Goal: Information Seeking & Learning: Check status

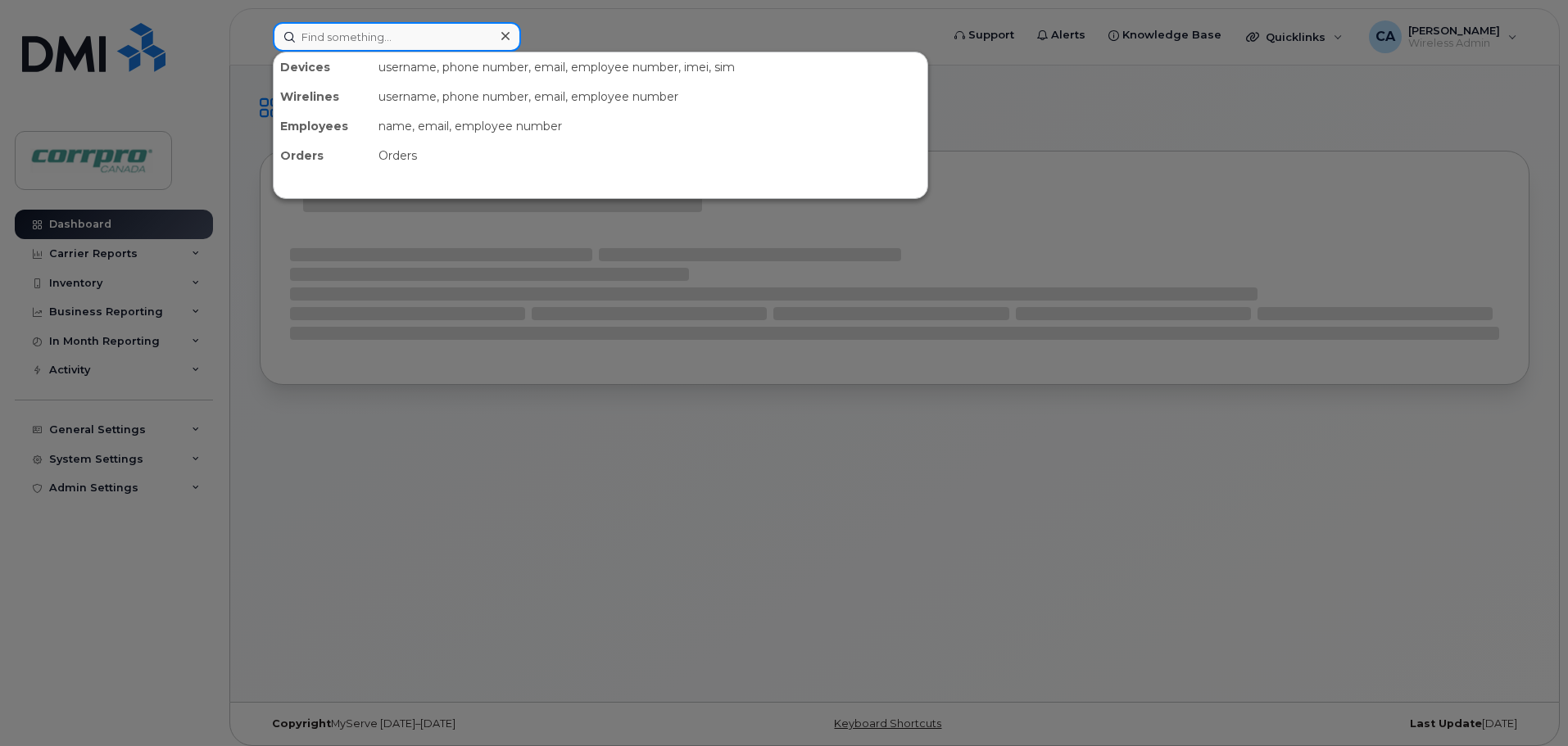
click at [354, 40] on input at bounding box center [396, 36] width 248 height 29
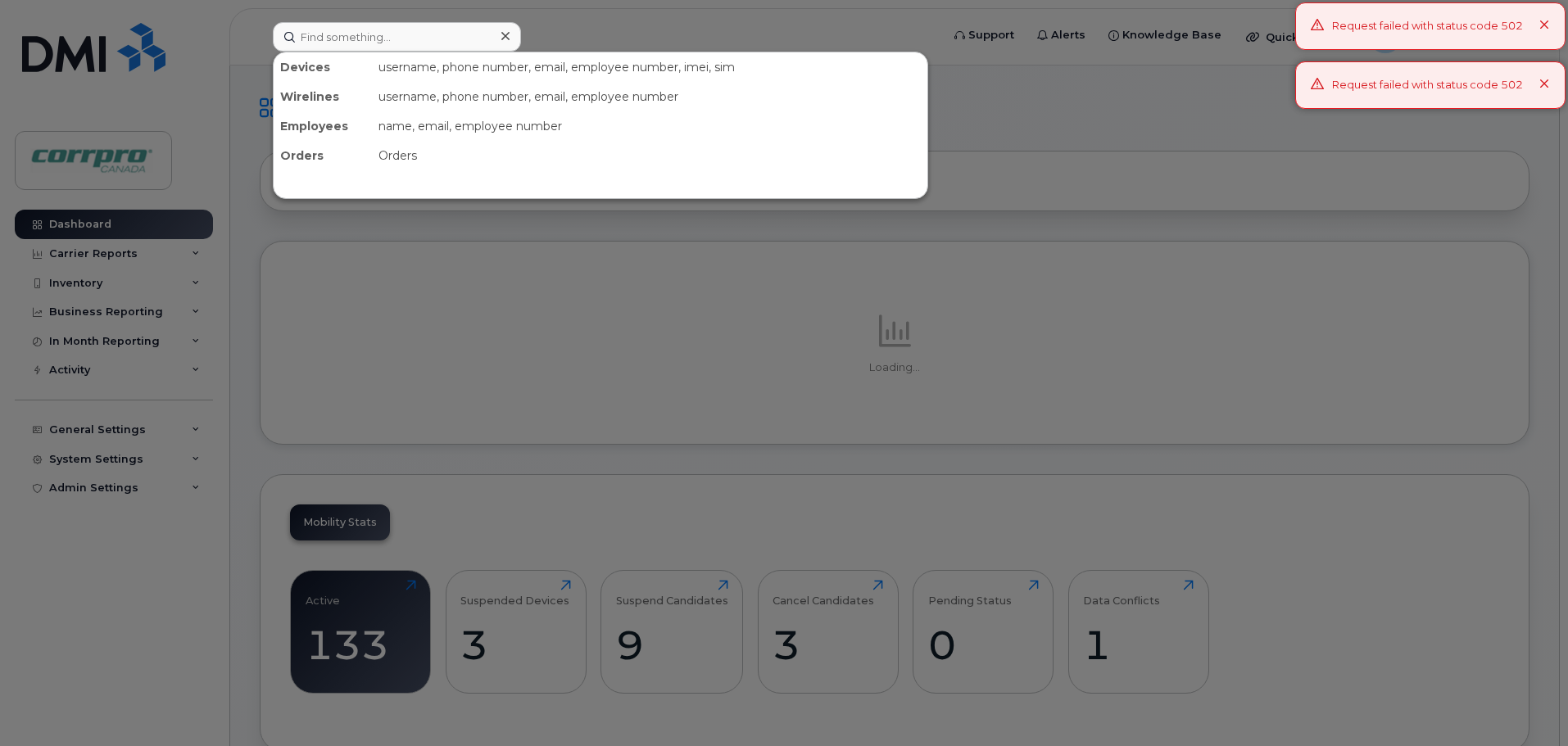
click at [1542, 84] on icon at bounding box center [1545, 84] width 11 height 11
click at [1543, 25] on icon at bounding box center [1545, 26] width 11 height 11
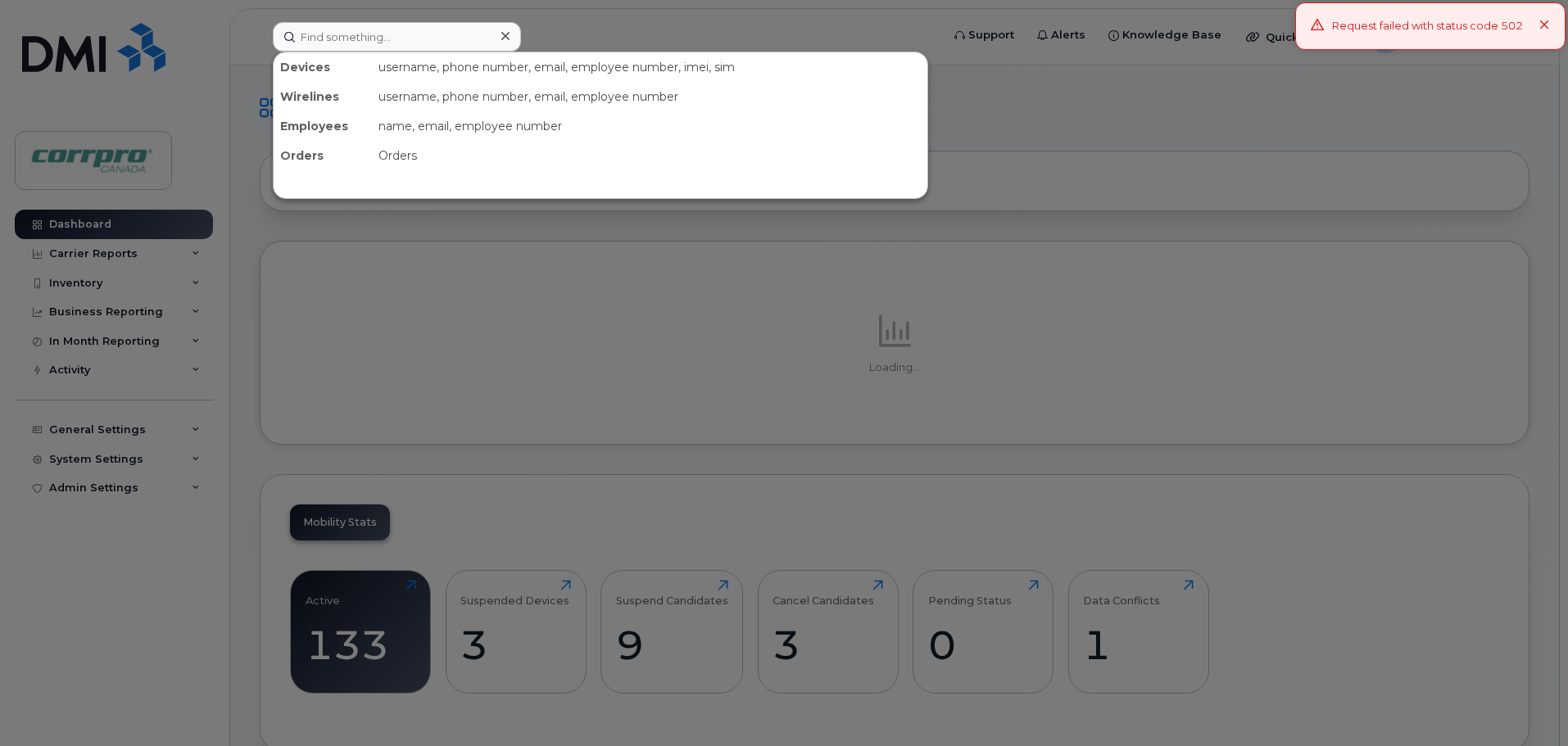
click at [1547, 24] on icon at bounding box center [1545, 26] width 11 height 11
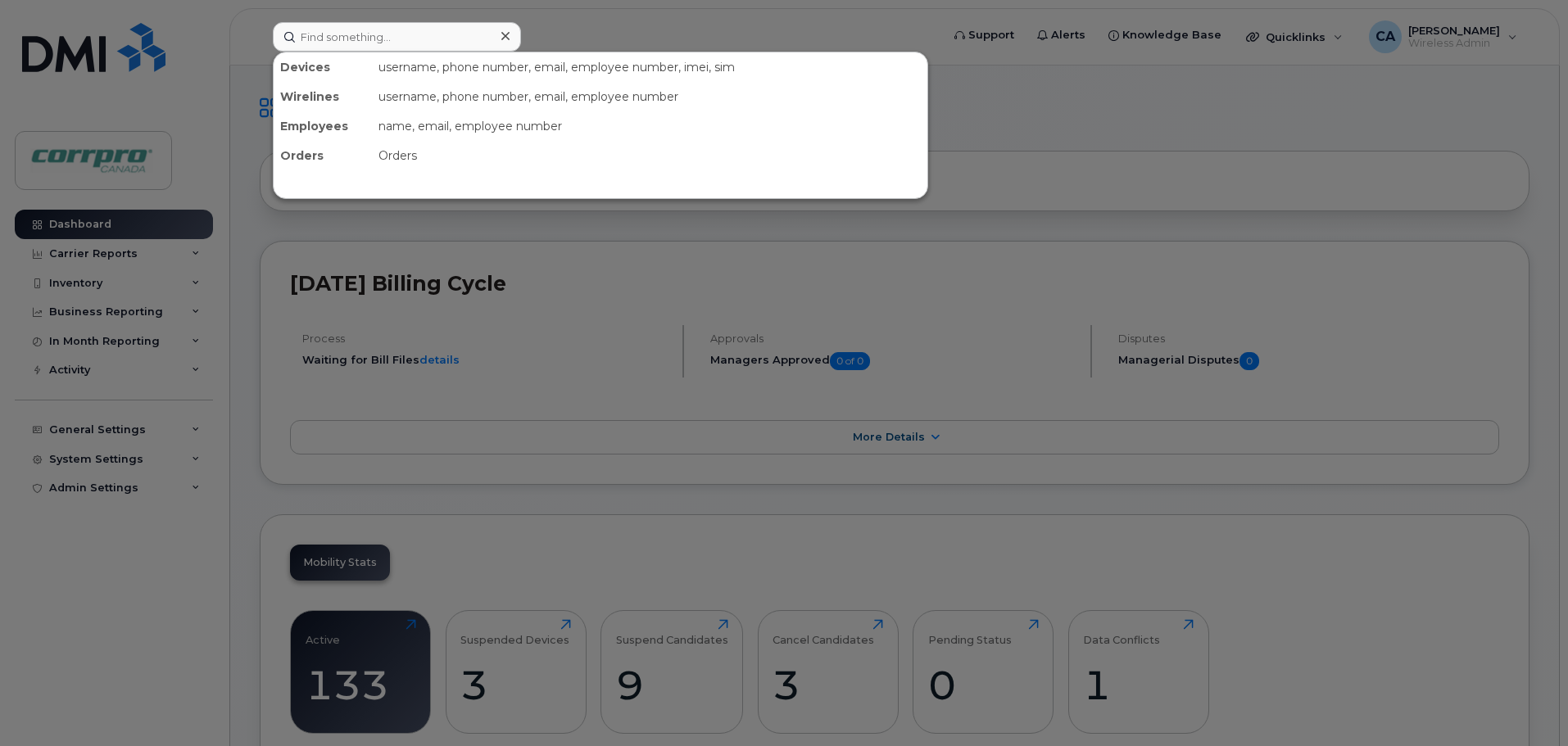
click at [596, 38] on div at bounding box center [784, 373] width 1568 height 746
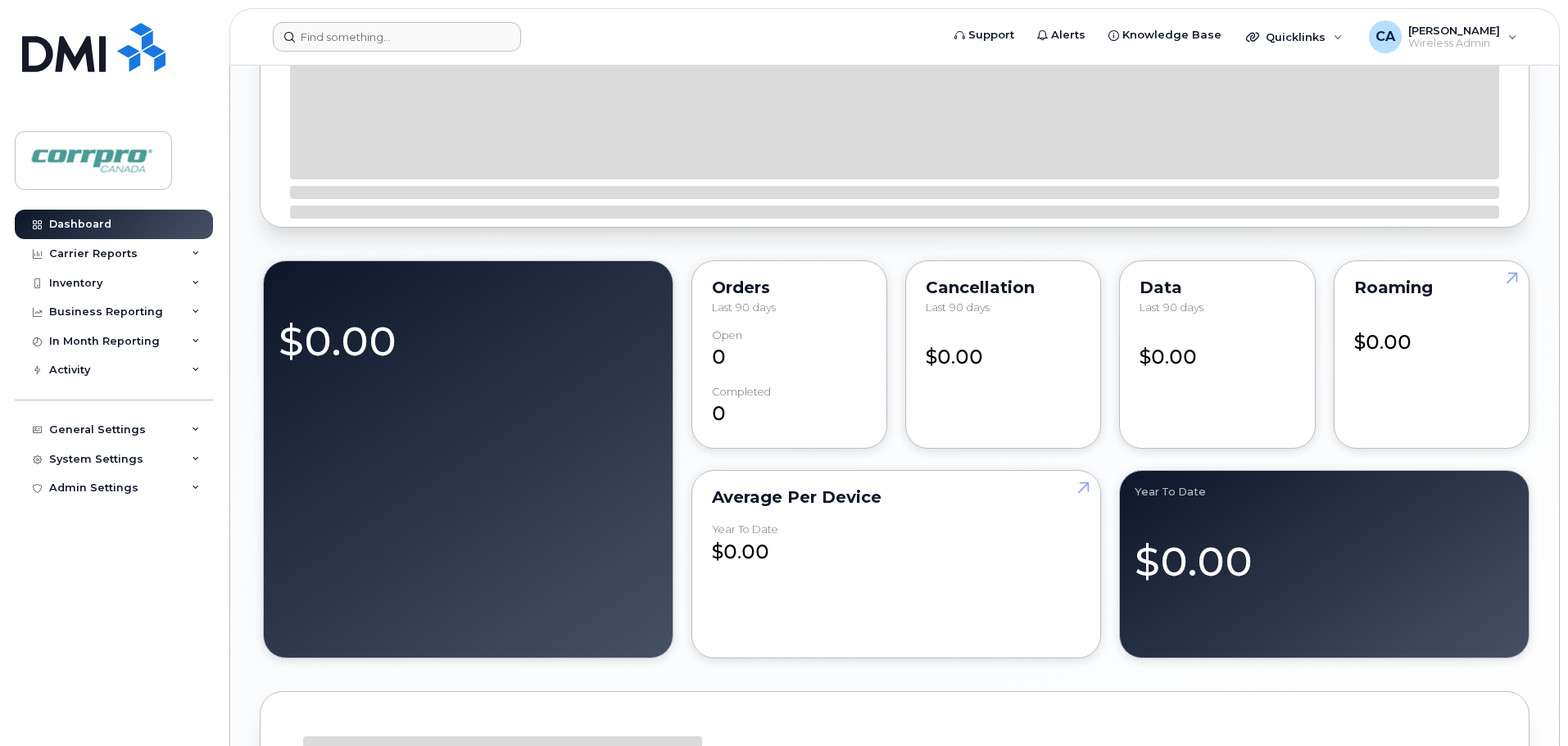
scroll to position [1064, 0]
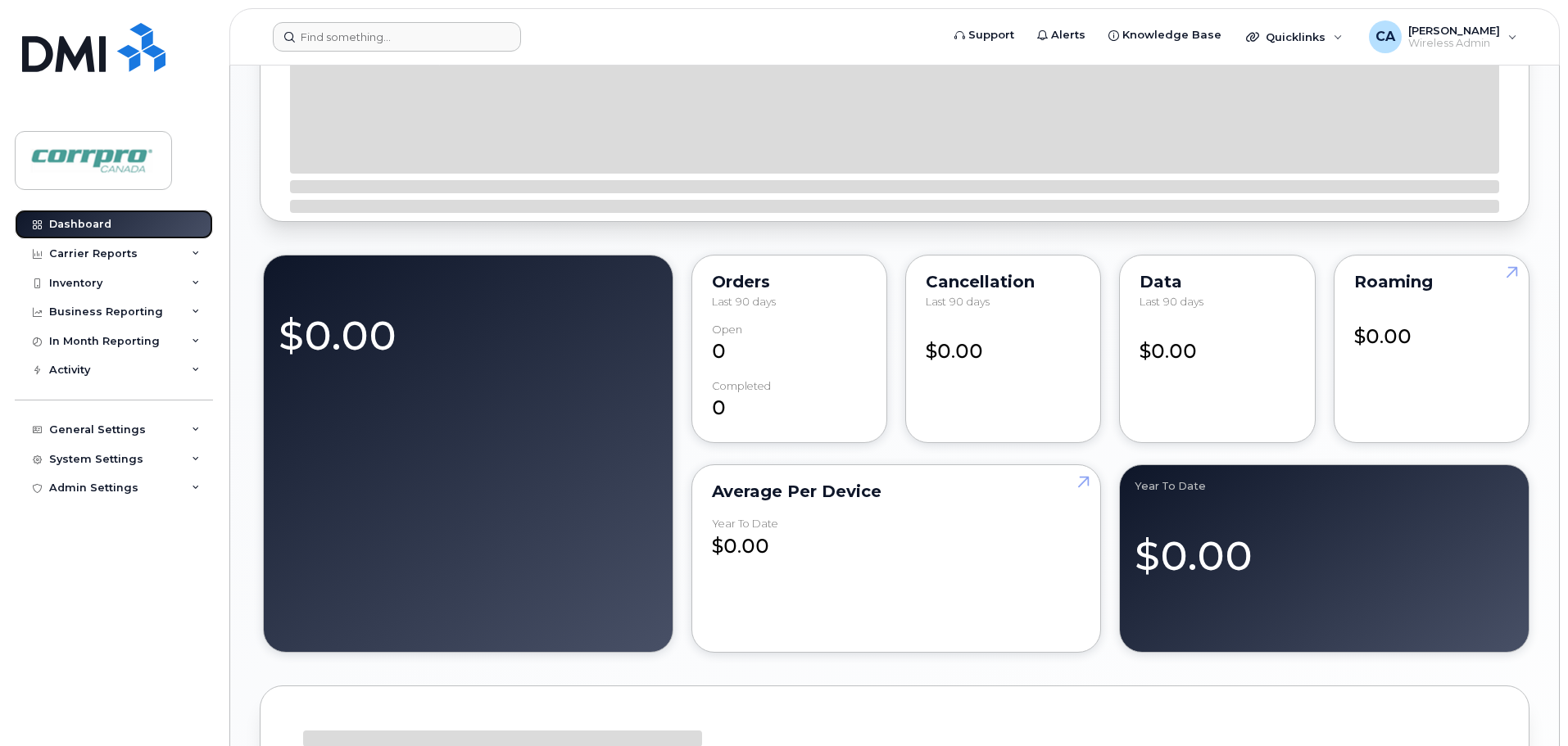
click at [74, 226] on div "Dashboard" at bounding box center [80, 225] width 62 height 13
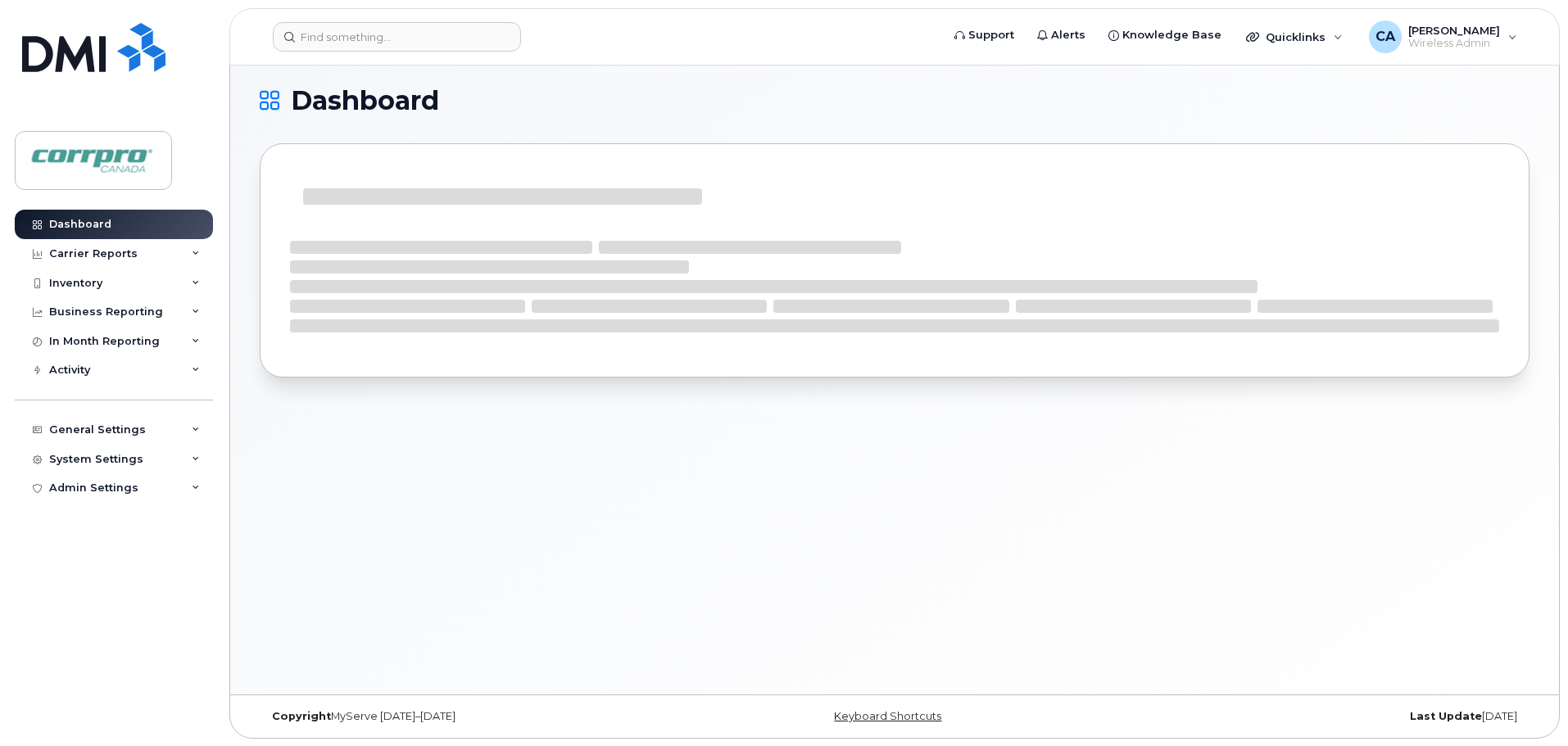
scroll to position [8, 0]
click at [84, 231] on link "Dashboard" at bounding box center [114, 224] width 198 height 29
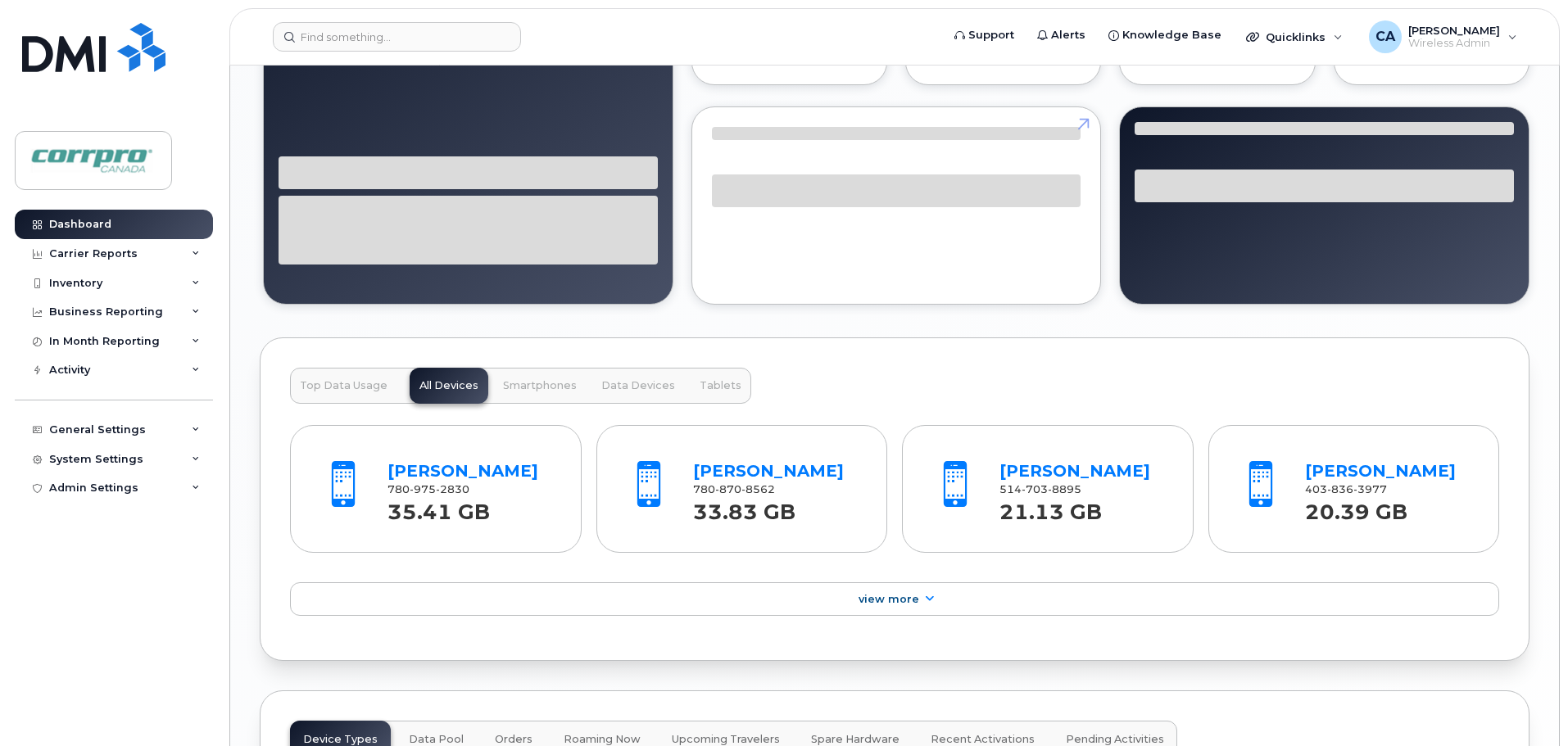
scroll to position [1476, 0]
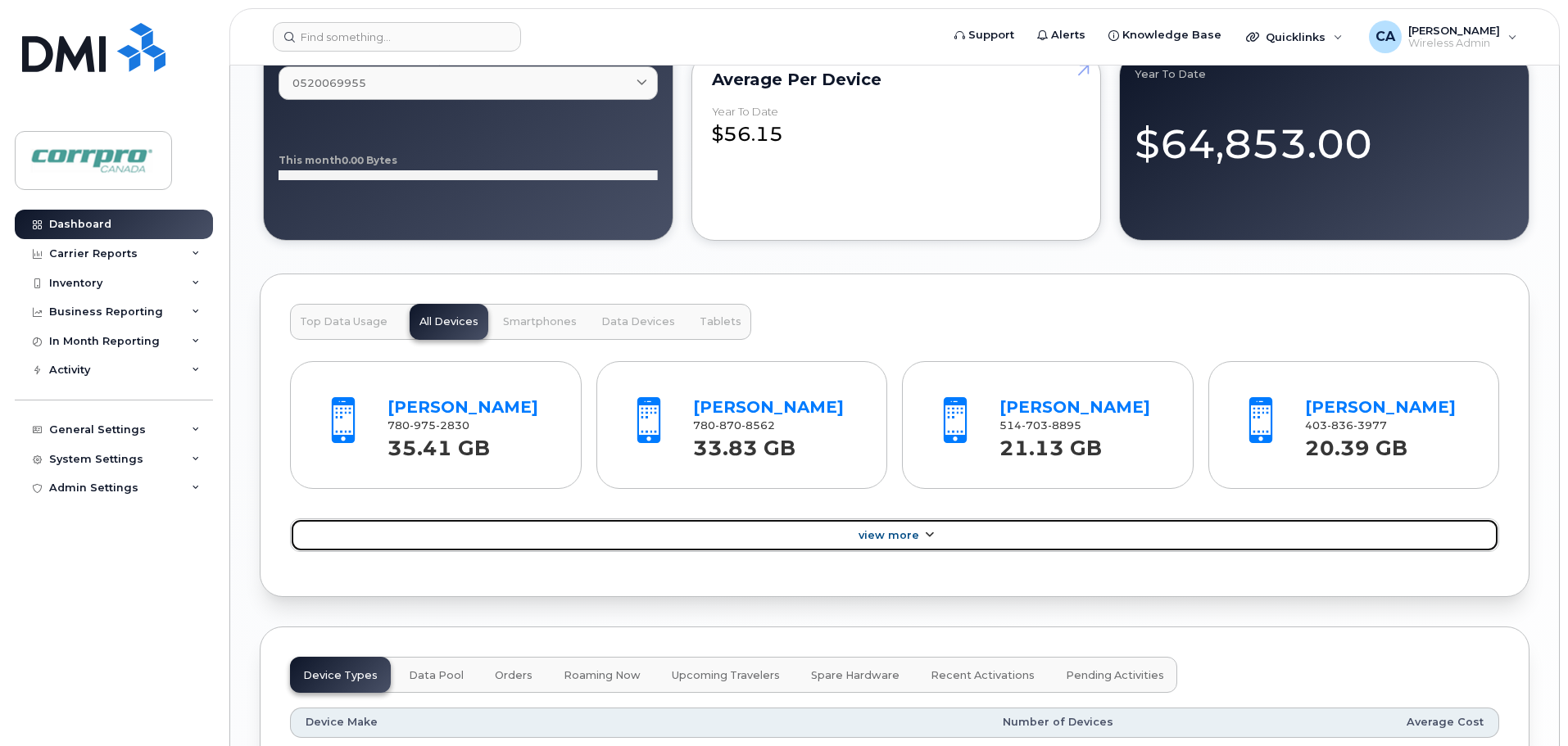
click at [914, 541] on span "View More" at bounding box center [888, 535] width 61 height 13
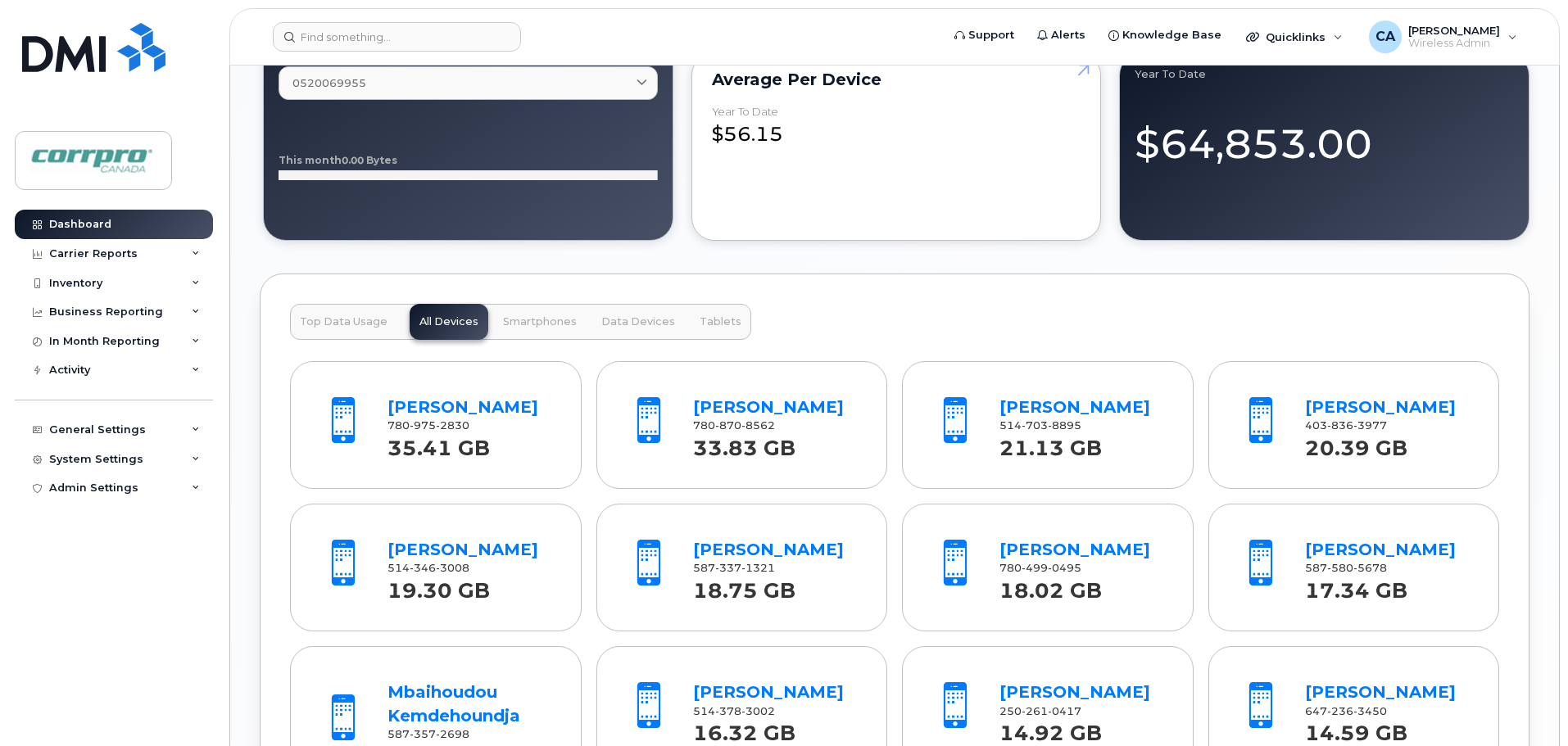
click at [338, 319] on span "Top Data Usage" at bounding box center [344, 322] width 88 height 13
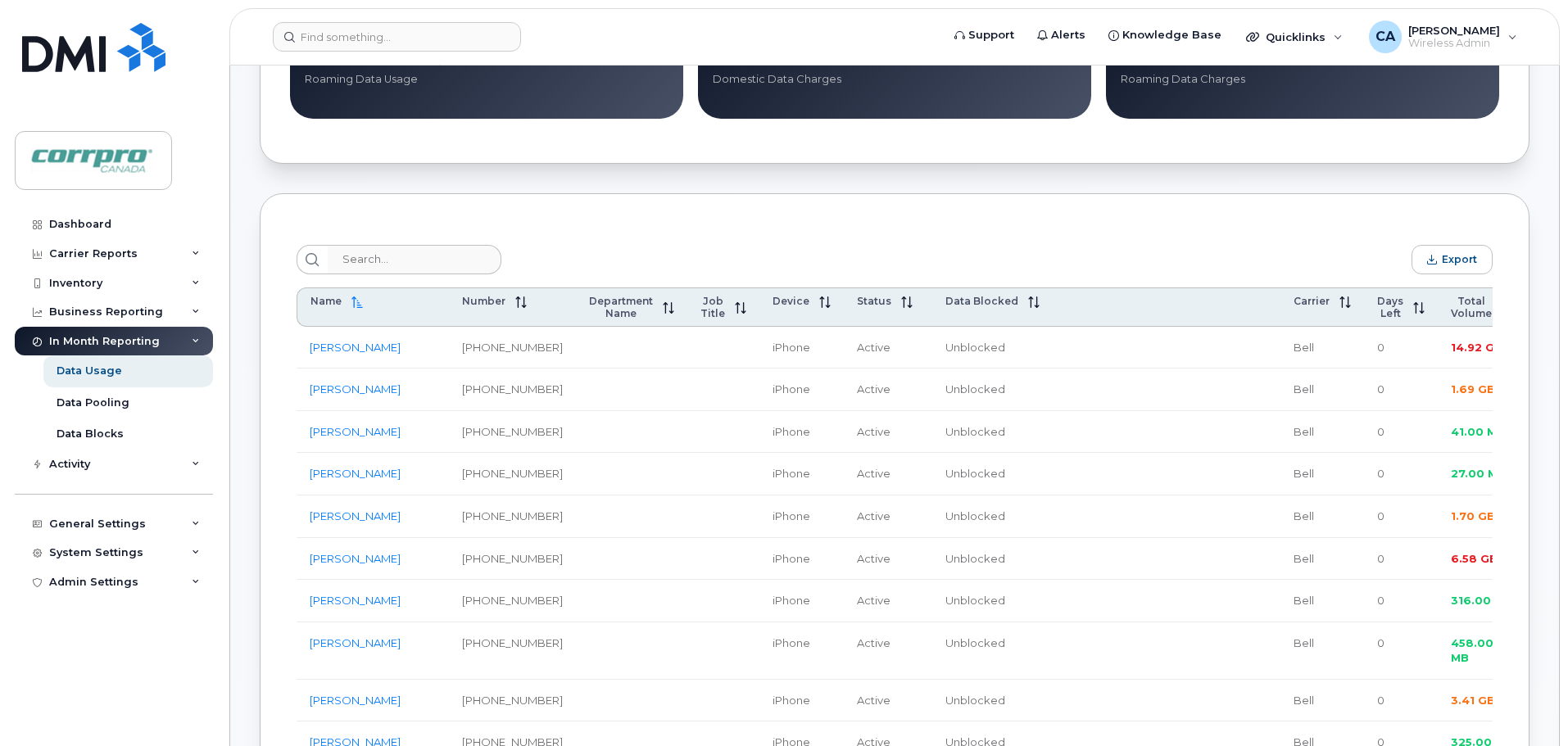
scroll to position [500, 0]
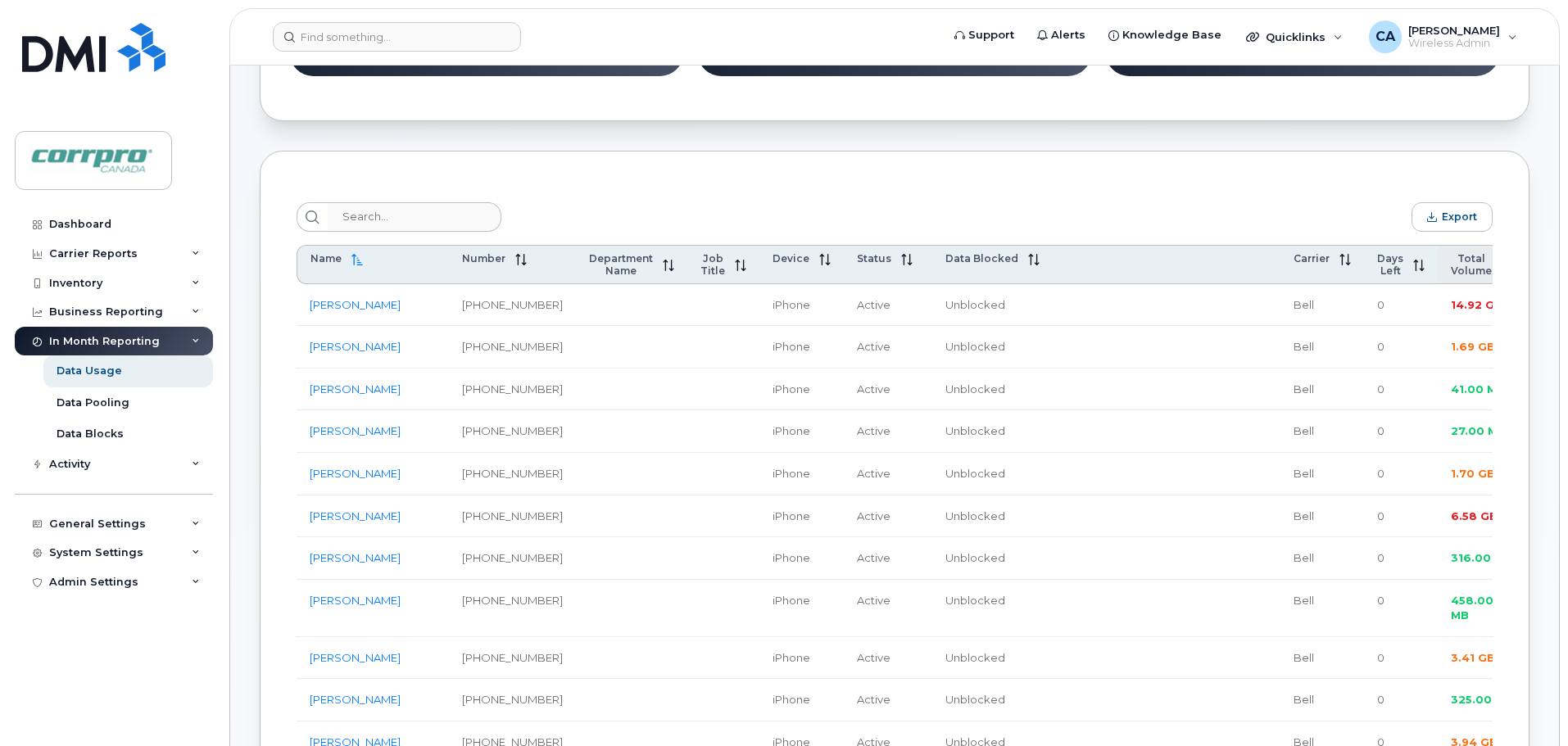
click at [1451, 268] on span "Total Volume" at bounding box center [1471, 264] width 41 height 24
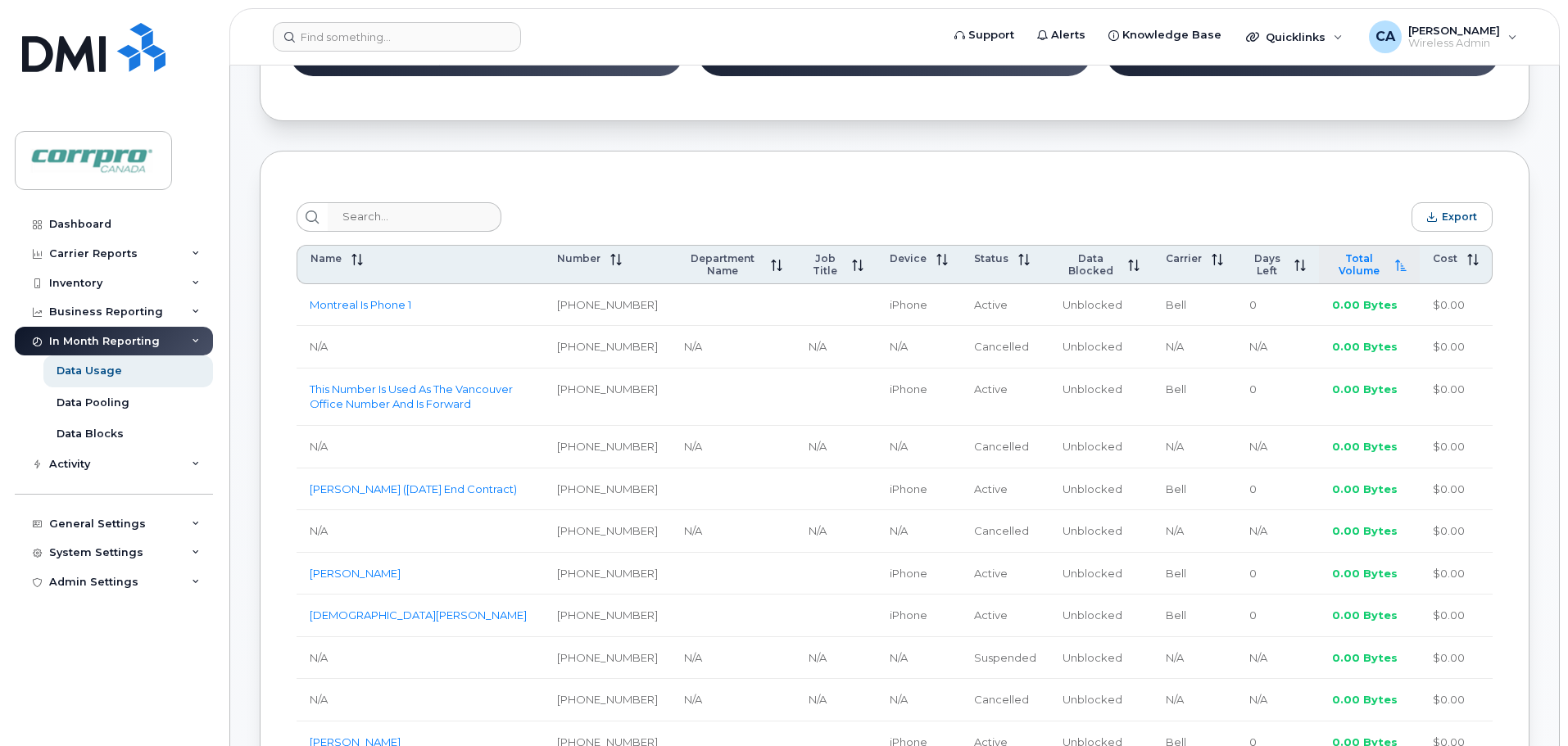
click at [1367, 268] on span "Total Volume" at bounding box center [1359, 264] width 53 height 24
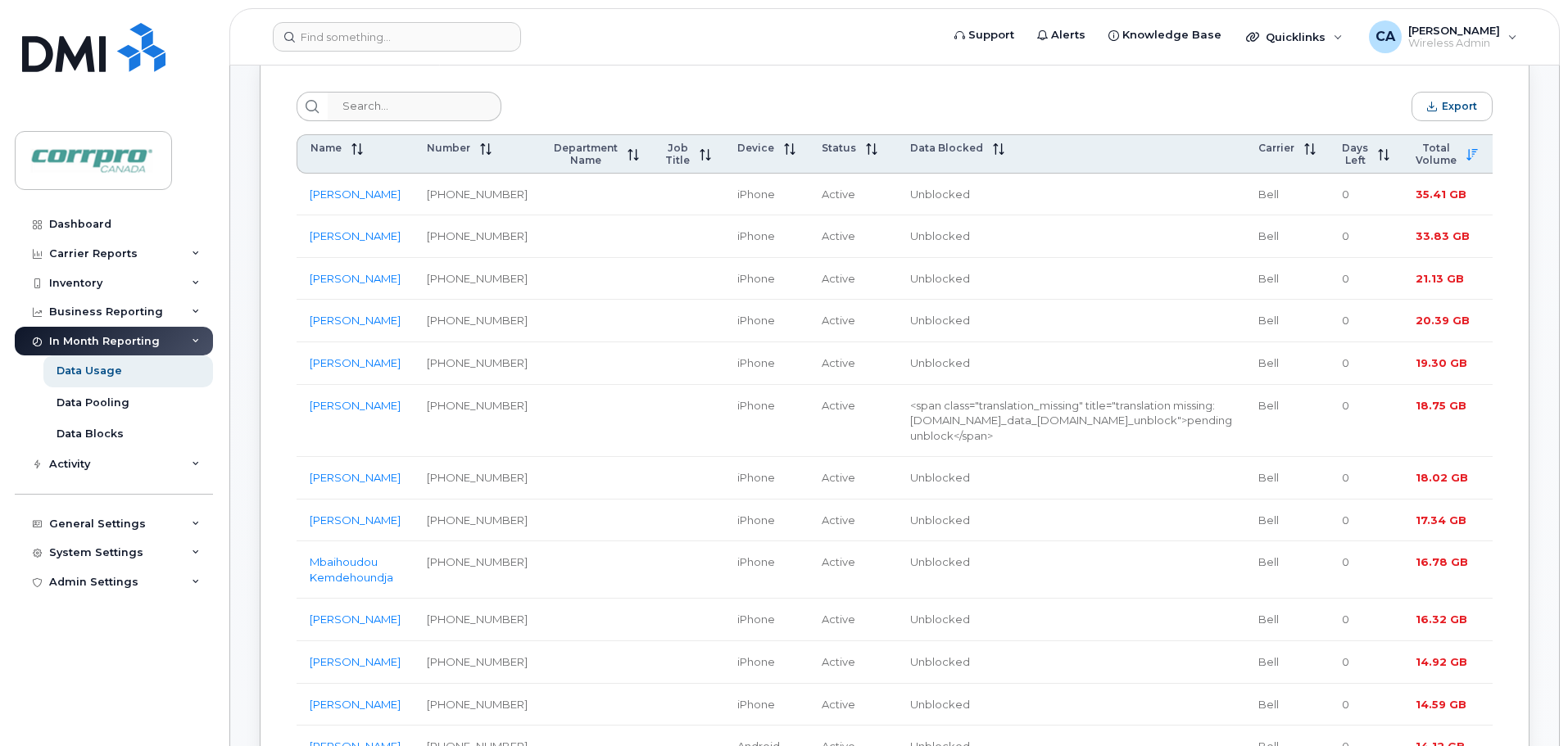
scroll to position [581, 0]
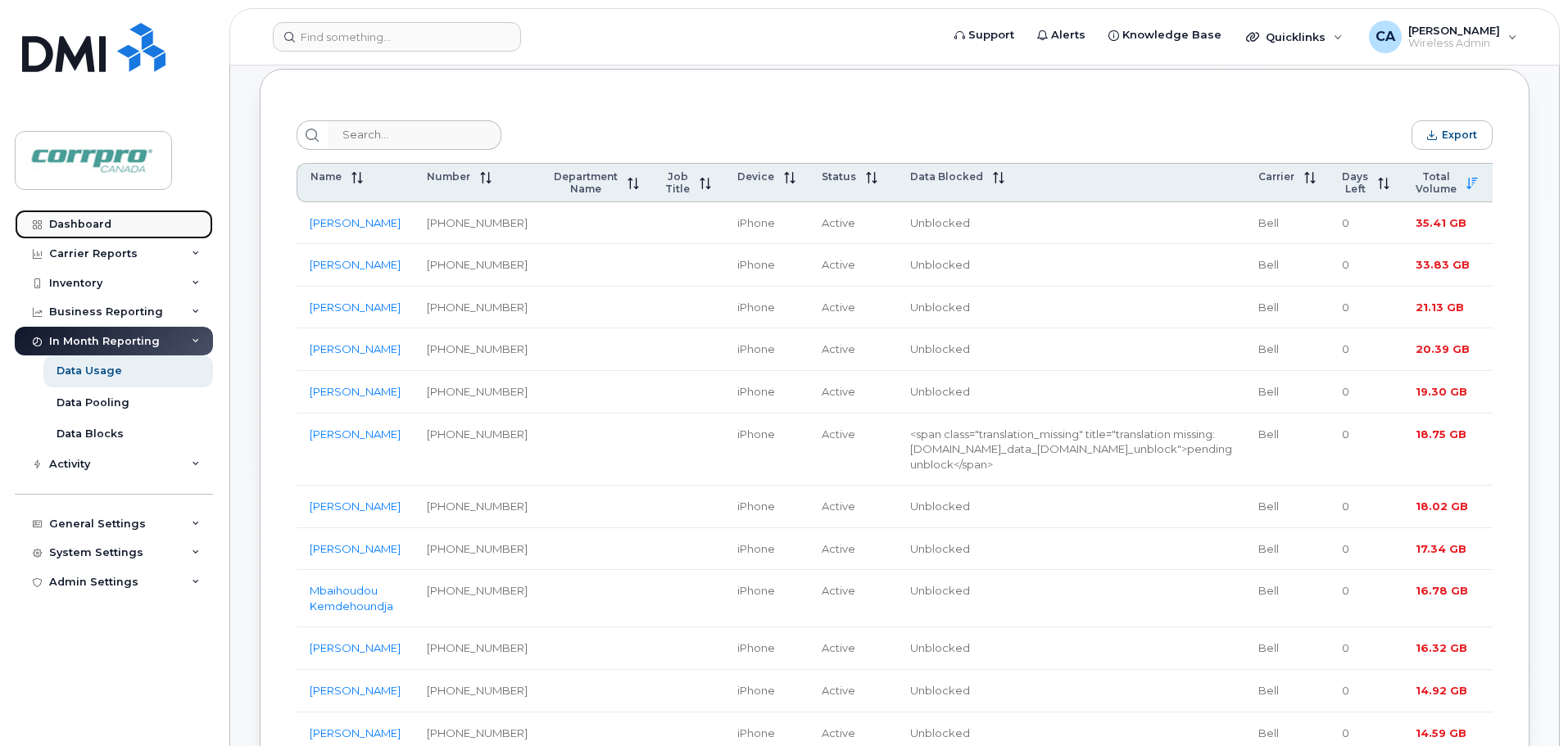
click at [79, 231] on link "Dashboard" at bounding box center [114, 224] width 198 height 29
click at [95, 230] on div "Dashboard" at bounding box center [80, 225] width 62 height 13
click at [94, 227] on div "Dashboard" at bounding box center [80, 225] width 62 height 13
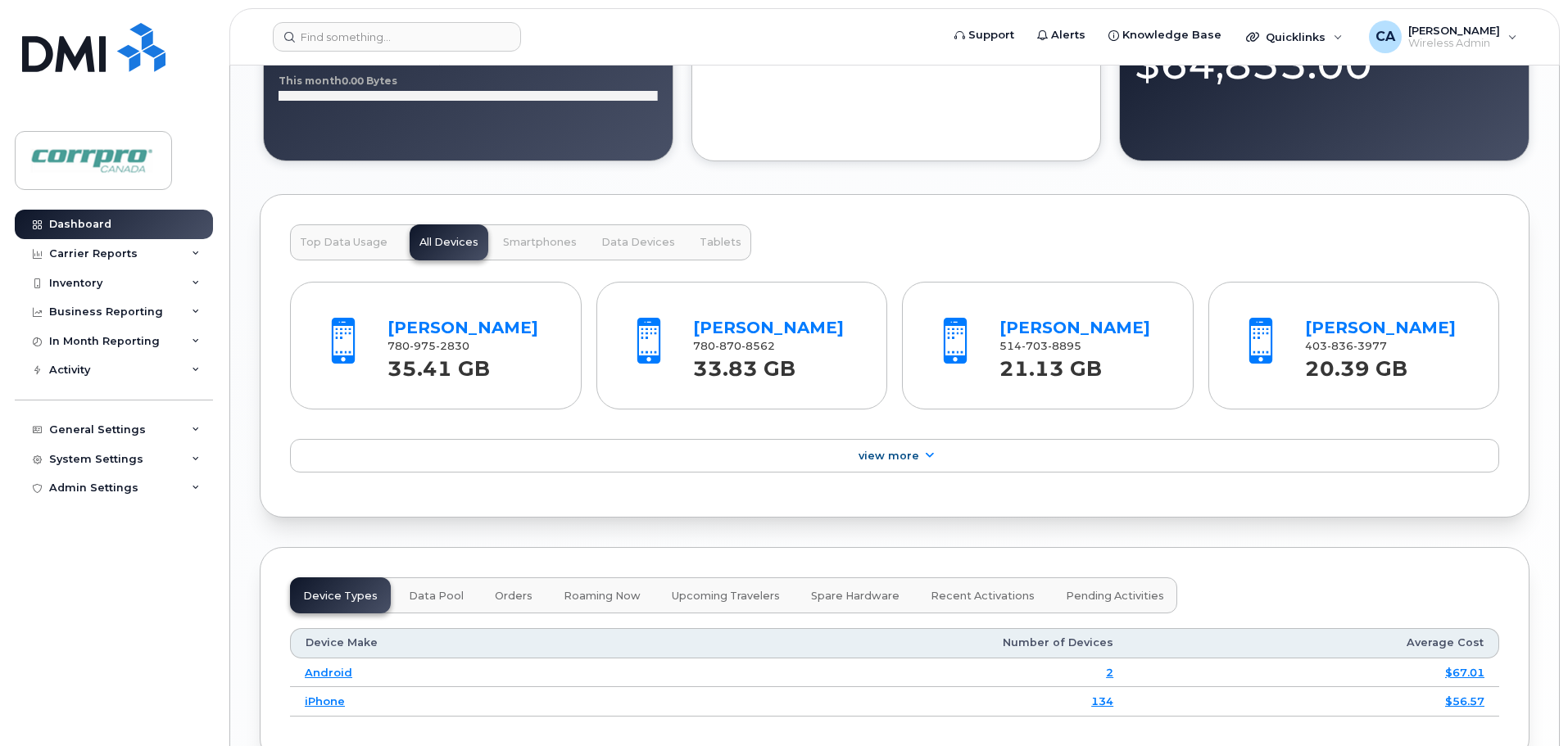
scroll to position [1637, 0]
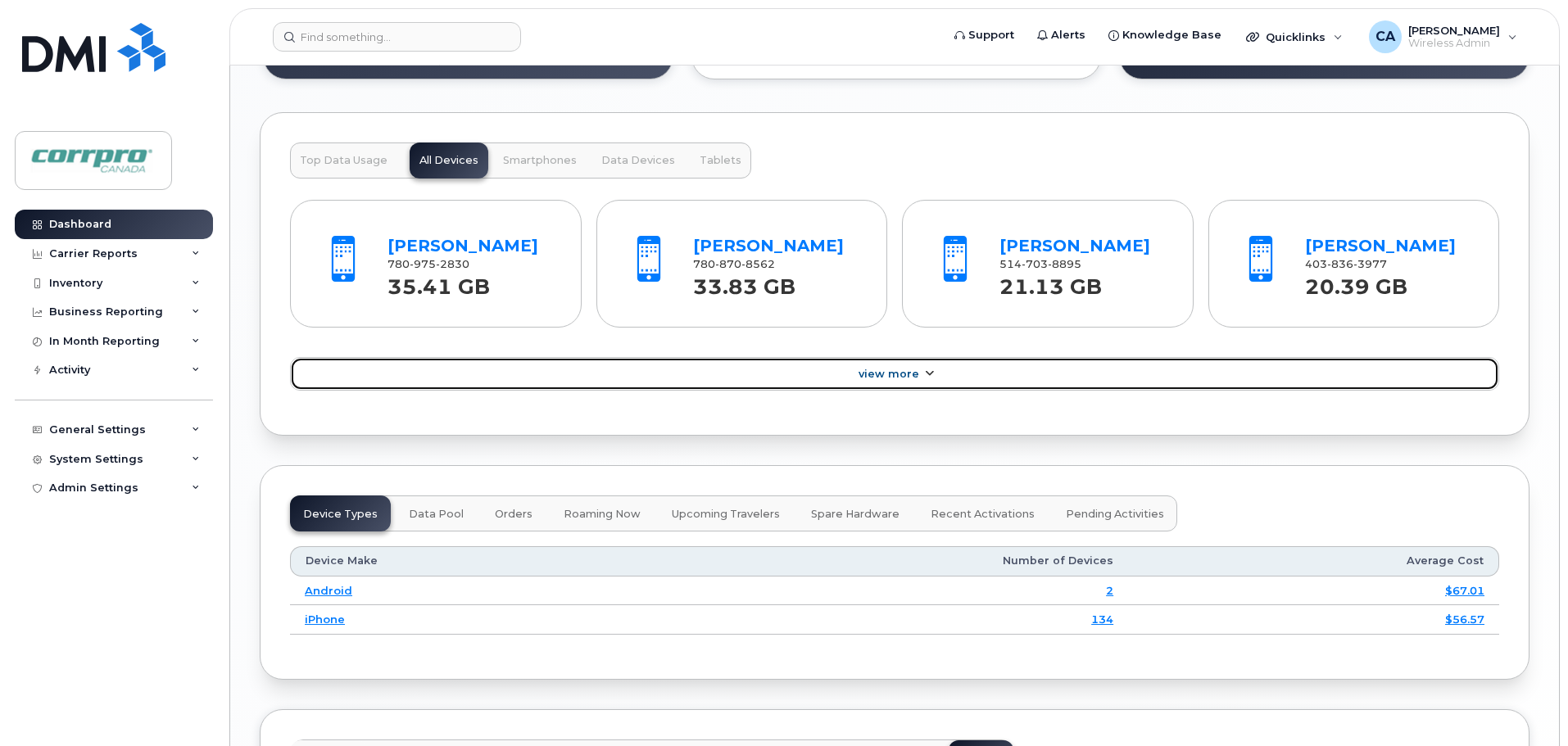
click at [916, 392] on link "View More" at bounding box center [894, 373] width 1209 height 34
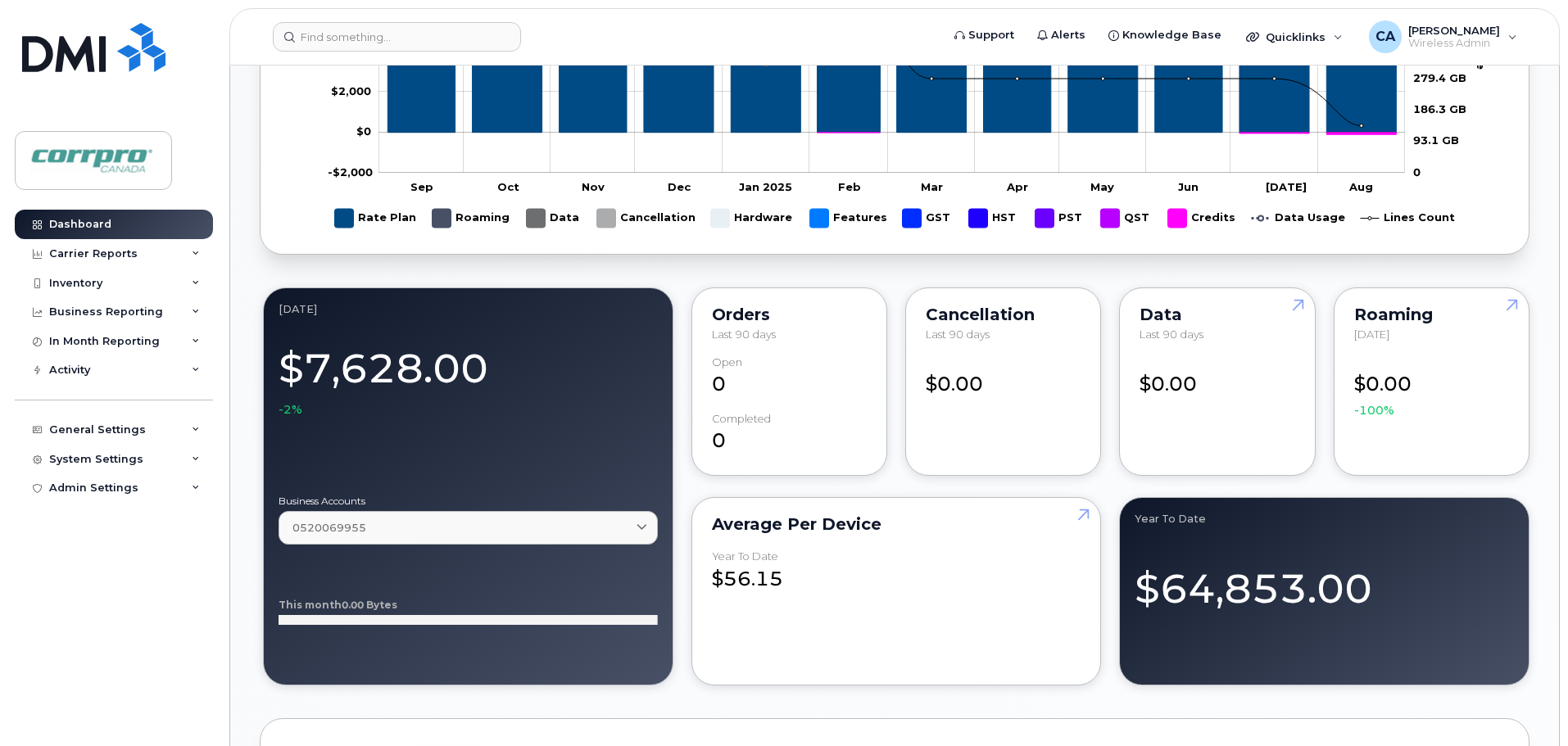
scroll to position [743, 0]
